Goal: Navigation & Orientation: Find specific page/section

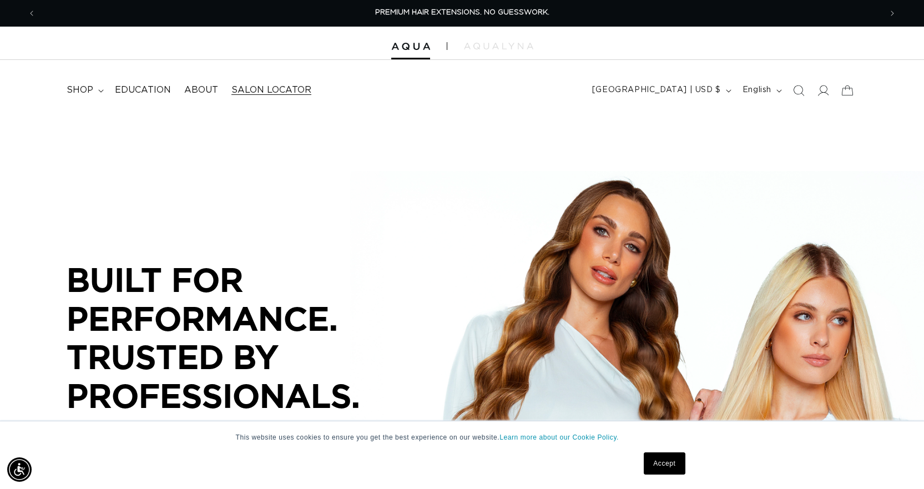
click at [265, 87] on span "Salon Locator" at bounding box center [271, 90] width 80 height 12
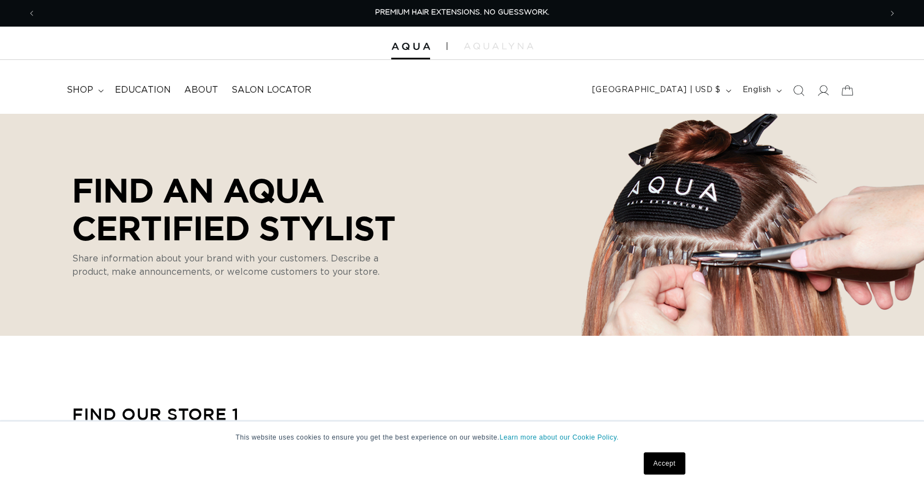
scroll to position [333, 0]
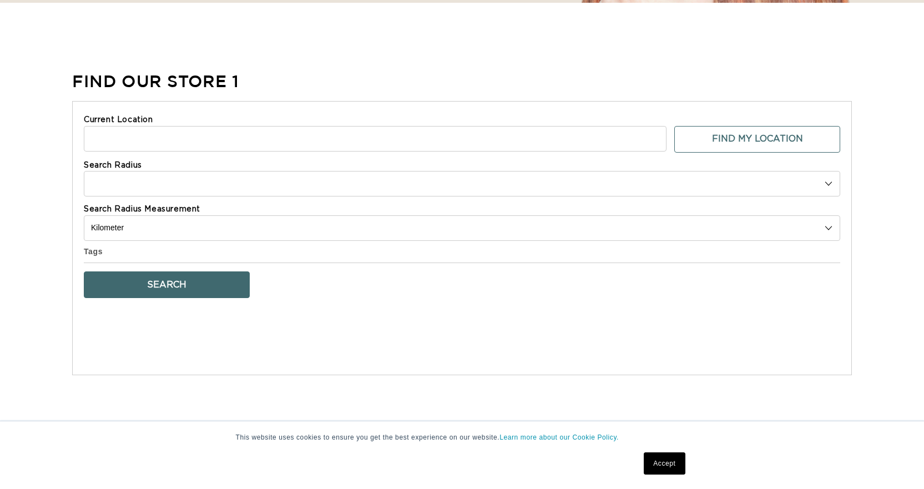
select select "m"
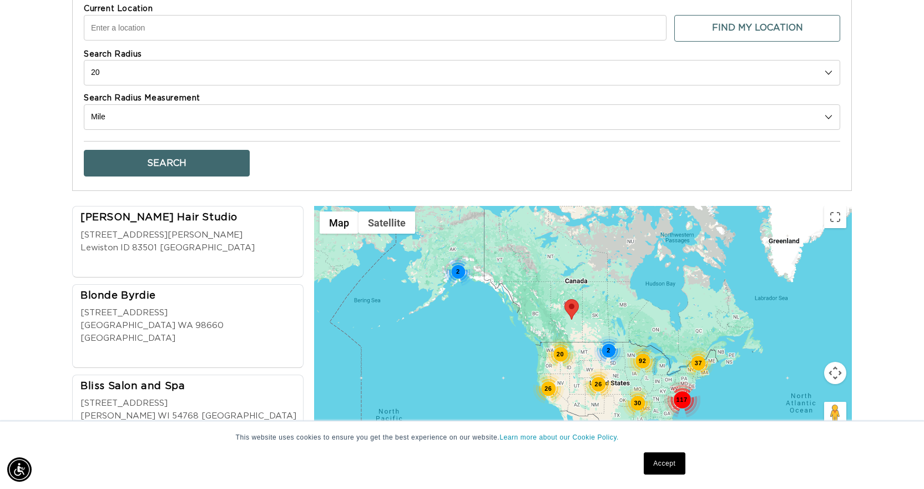
scroll to position [500, 0]
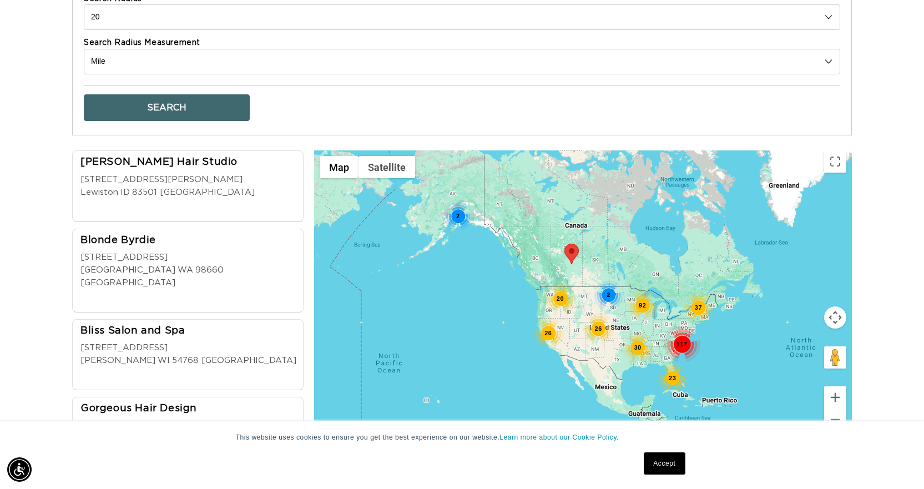
click at [612, 296] on div "2" at bounding box center [608, 295] width 29 height 29
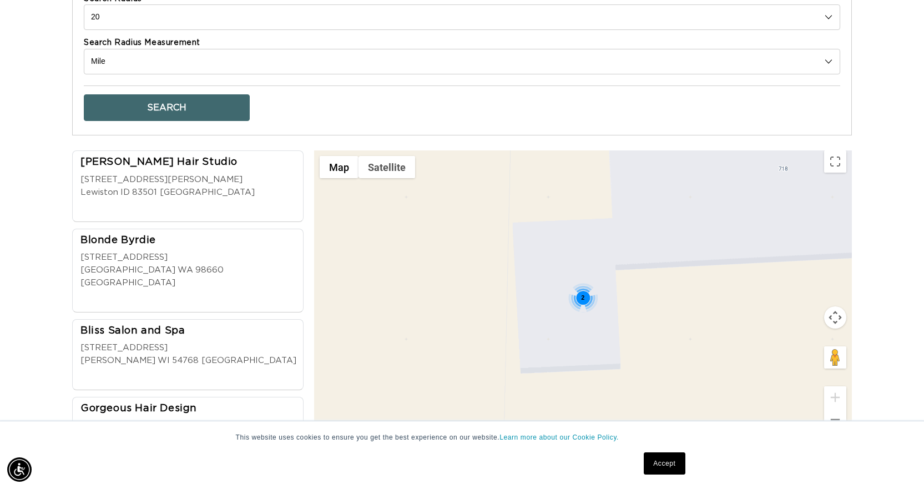
click at [578, 292] on div "2" at bounding box center [582, 298] width 29 height 29
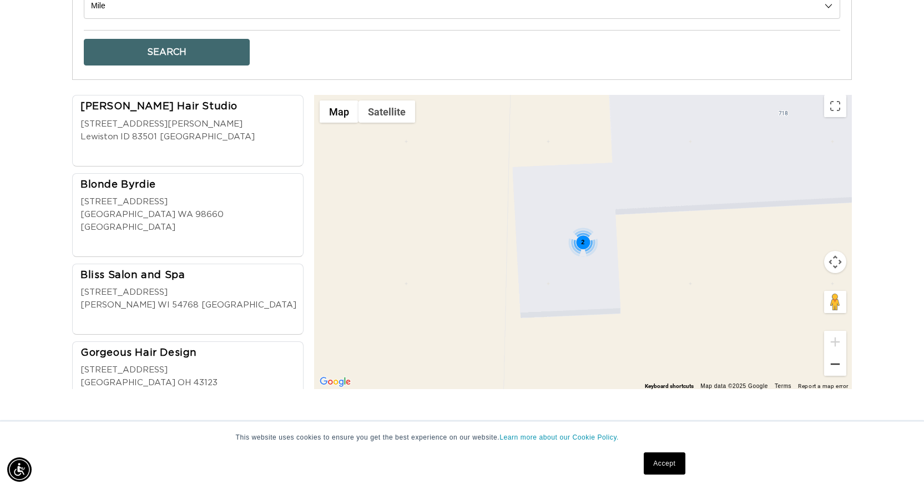
click at [839, 362] on button "Zoom out" at bounding box center [835, 364] width 22 height 22
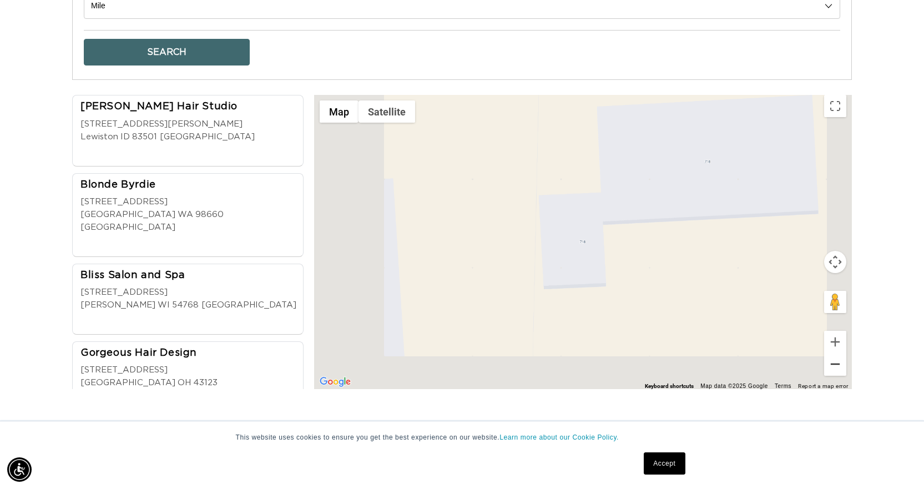
click at [839, 362] on button "Zoom out" at bounding box center [835, 364] width 22 height 22
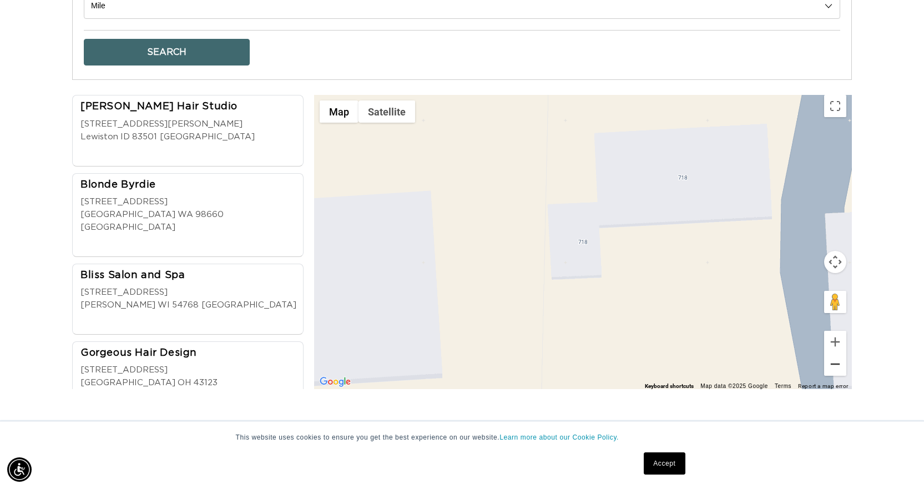
click at [839, 362] on button "Zoom out" at bounding box center [835, 364] width 22 height 22
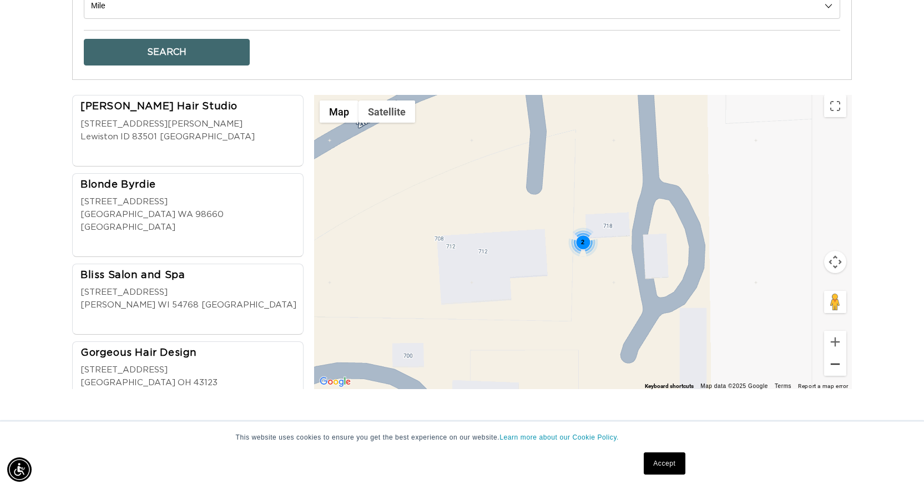
click at [839, 362] on button "Zoom out" at bounding box center [835, 364] width 22 height 22
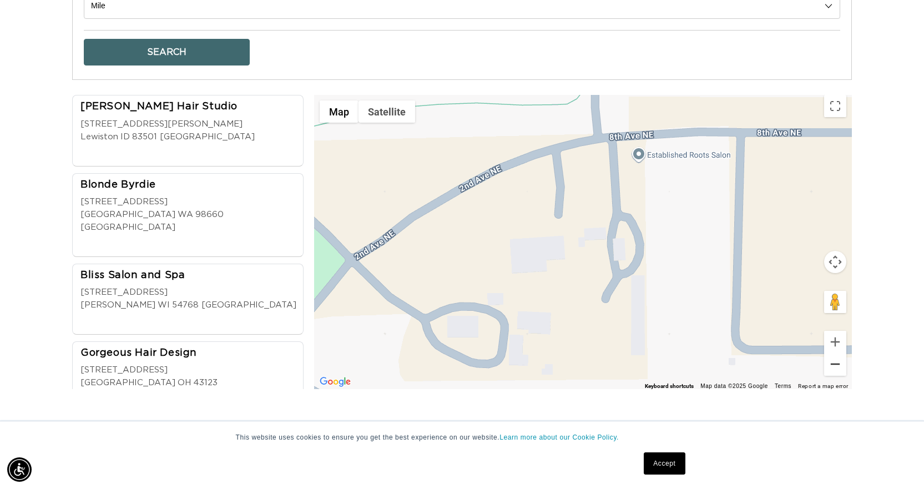
click at [839, 362] on button "Zoom out" at bounding box center [835, 364] width 22 height 22
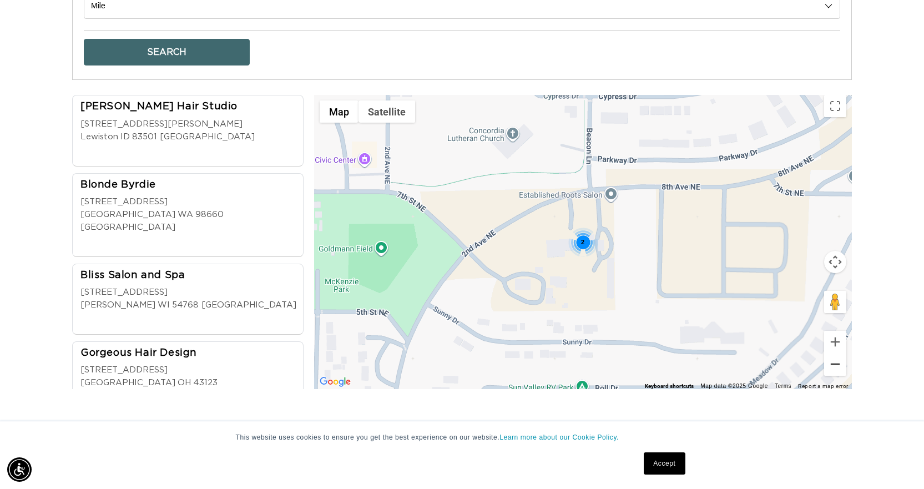
click at [839, 362] on button "Zoom out" at bounding box center [835, 364] width 22 height 22
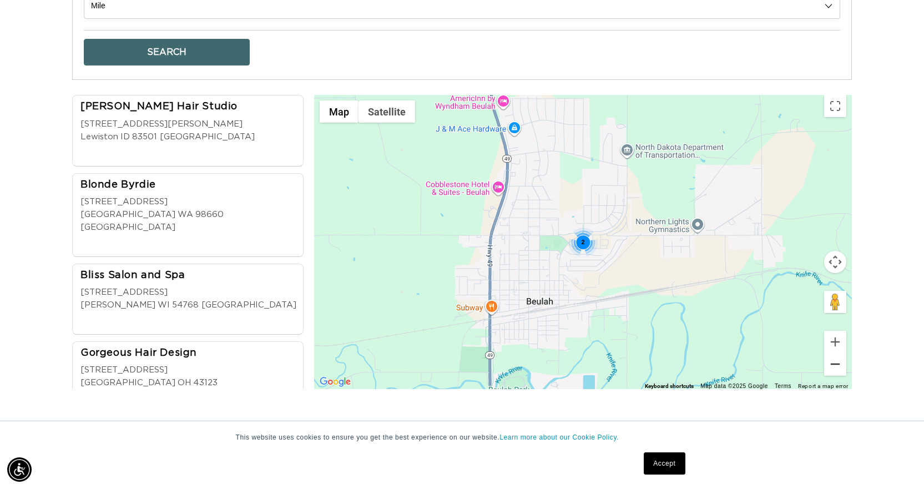
click at [839, 362] on button "Zoom out" at bounding box center [835, 364] width 22 height 22
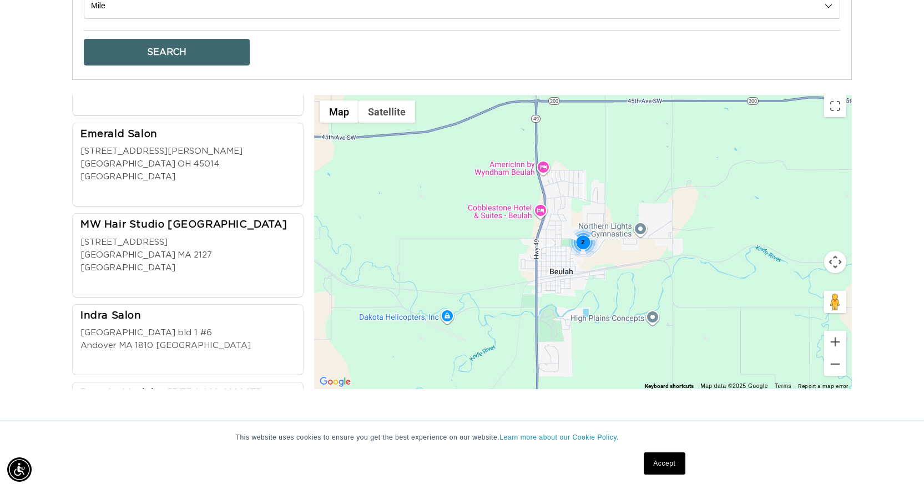
scroll to position [0, 0]
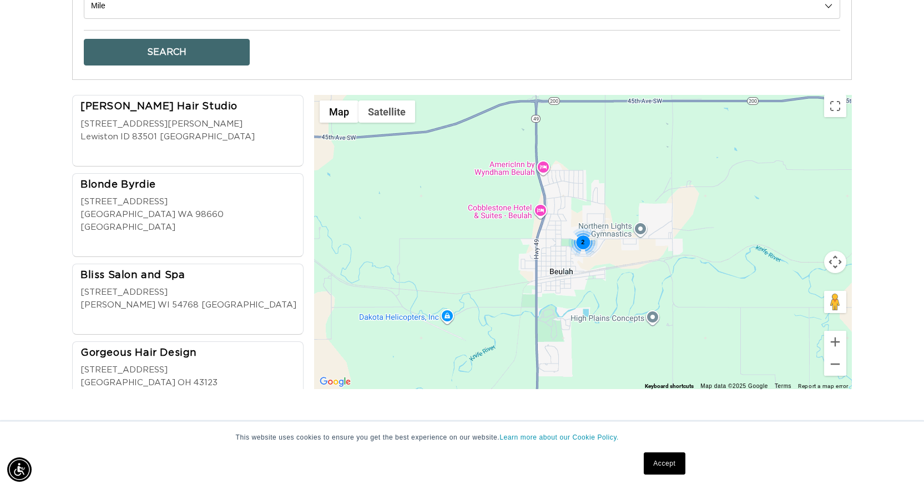
click at [48, 233] on div "Find Our Stores Current Location Find My Location Search Radius 10 20 30 40 No …" at bounding box center [462, 125] width 924 height 557
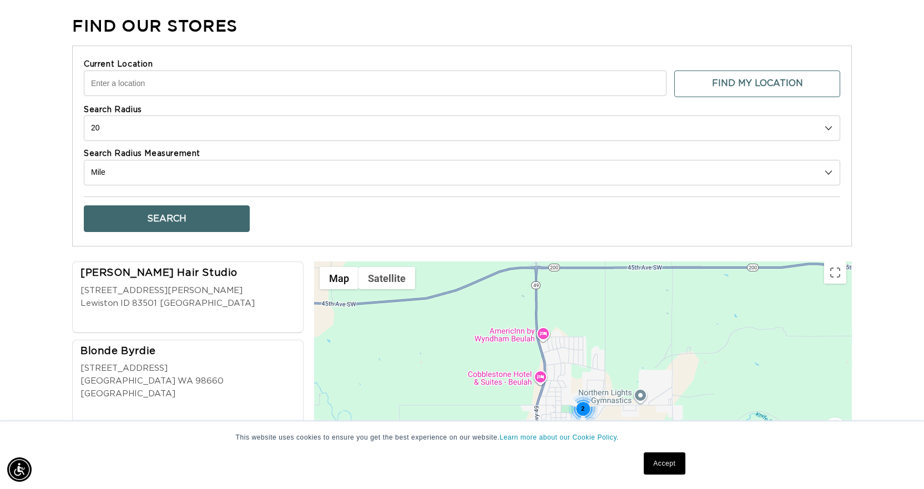
scroll to position [56, 0]
